Goal: Information Seeking & Learning: Learn about a topic

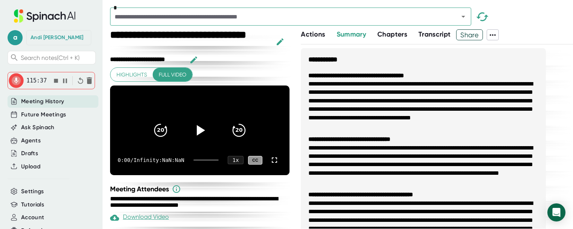
scroll to position [113, 0]
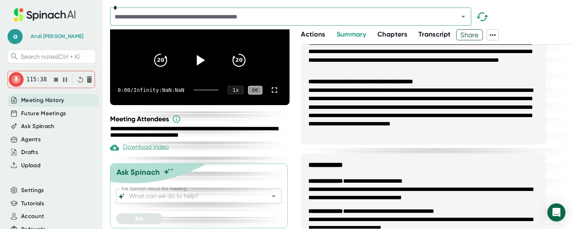
click at [55, 81] on icon "button" at bounding box center [56, 80] width 4 height 4
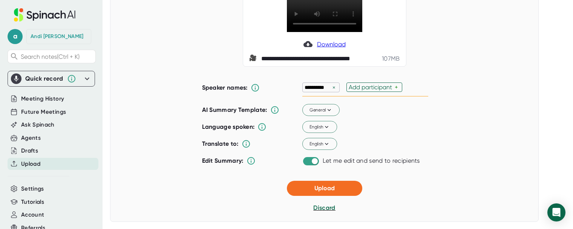
scroll to position [75, 0]
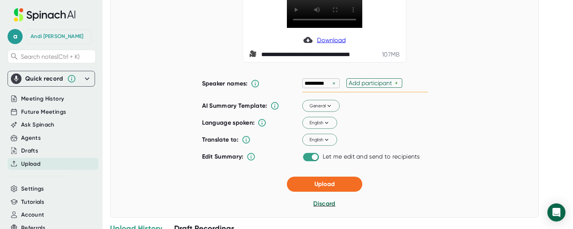
click at [366, 82] on div "Add participant" at bounding box center [372, 83] width 46 height 7
type input "[PERSON_NAME]"
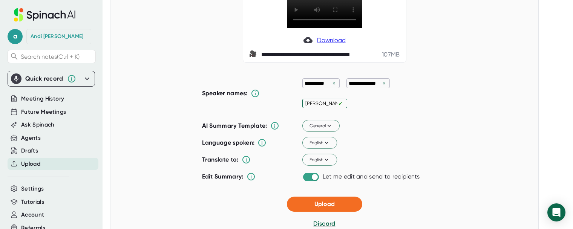
type input "[PERSON_NAME]"
click at [417, 149] on div "English" at bounding box center [365, 143] width 126 height 16
click at [333, 202] on button "Upload" at bounding box center [324, 204] width 75 height 15
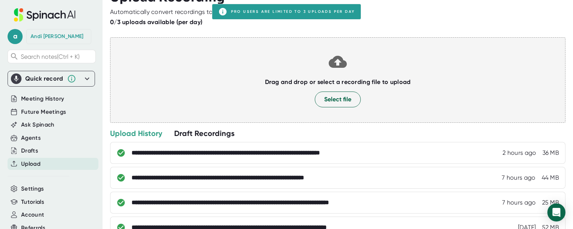
click at [213, 135] on div "Draft Recordings" at bounding box center [204, 134] width 60 height 10
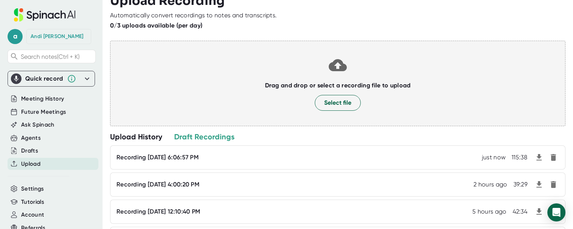
scroll to position [0, 0]
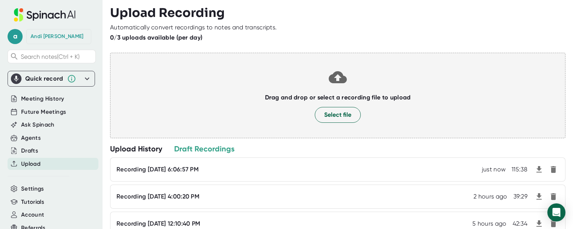
click at [136, 149] on div "Upload History" at bounding box center [136, 149] width 52 height 10
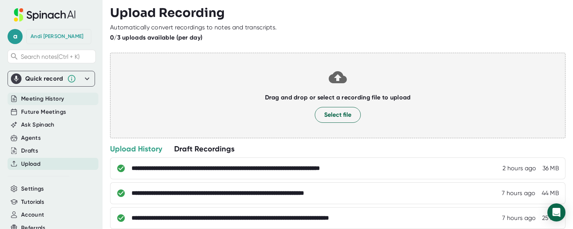
click at [41, 102] on span "Meeting History" at bounding box center [42, 99] width 43 height 9
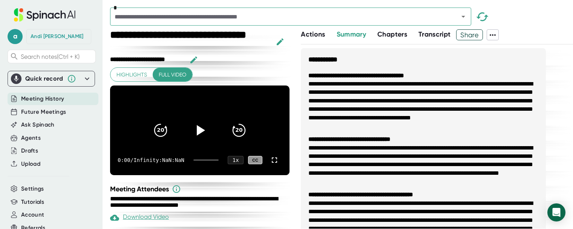
click at [258, 23] on div "*" at bounding box center [290, 17] width 361 height 18
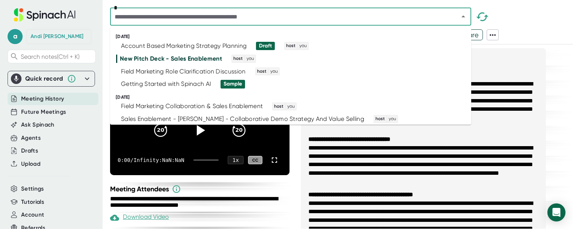
click at [244, 18] on input "text" at bounding box center [279, 16] width 334 height 11
click at [214, 45] on div "Account Based Marketing Strategy Planning" at bounding box center [184, 46] width 126 height 8
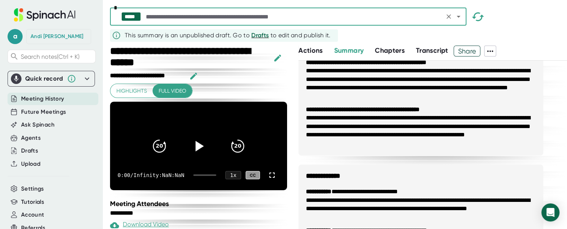
scroll to position [189, 0]
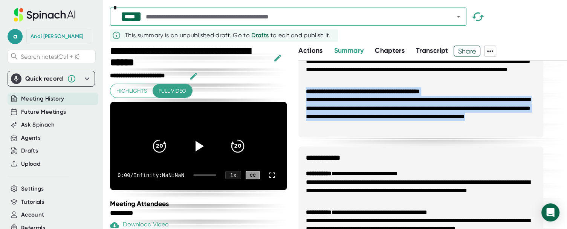
drag, startPoint x: 424, startPoint y: 128, endPoint x: 317, endPoint y: 101, distance: 110.2
click at [302, 93] on ul "**********" at bounding box center [421, 15] width 245 height 246
click at [442, 133] on ul "**********" at bounding box center [421, 15] width 245 height 246
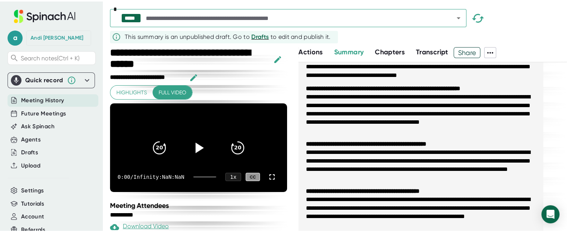
scroll to position [0, 0]
